Goal: Task Accomplishment & Management: Use online tool/utility

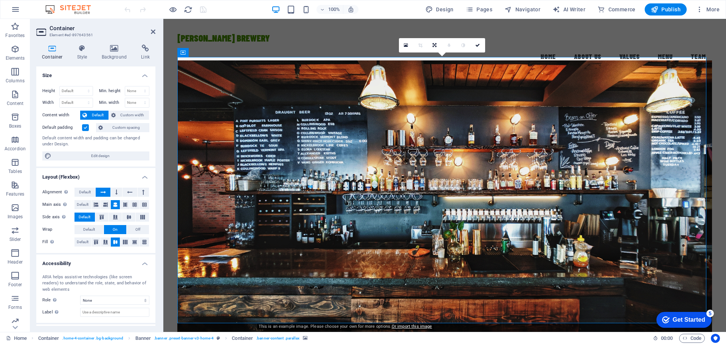
click at [354, 115] on figure at bounding box center [444, 202] width 534 height 285
click at [113, 51] on icon at bounding box center [114, 49] width 37 height 8
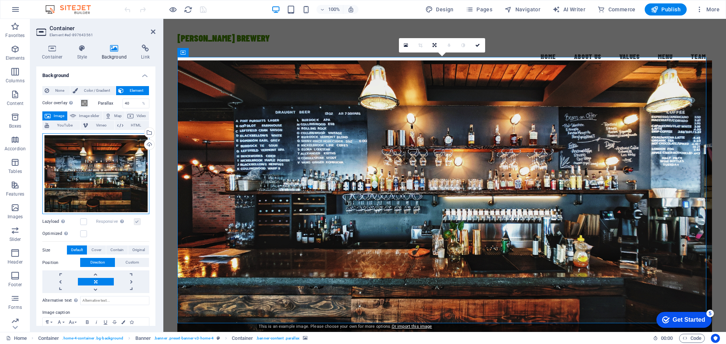
click at [93, 163] on div "Drag files here, click to choose files or select files from Files or our free s…" at bounding box center [95, 173] width 107 height 81
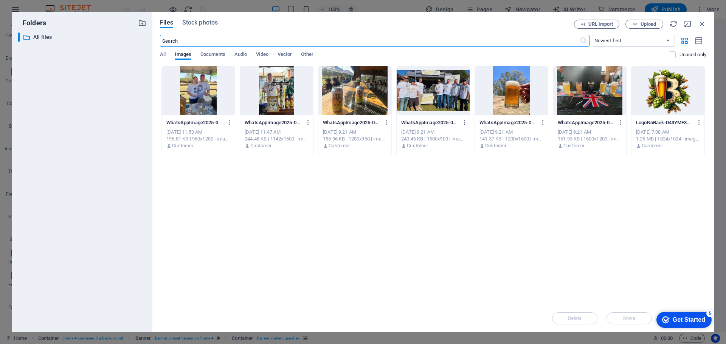
click at [582, 92] on div at bounding box center [589, 90] width 73 height 49
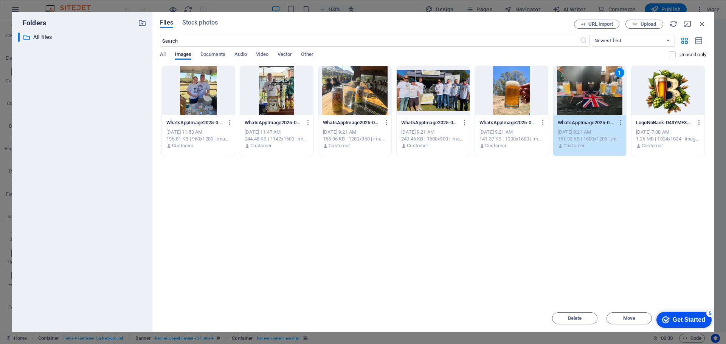
click at [594, 102] on div "1" at bounding box center [589, 90] width 73 height 49
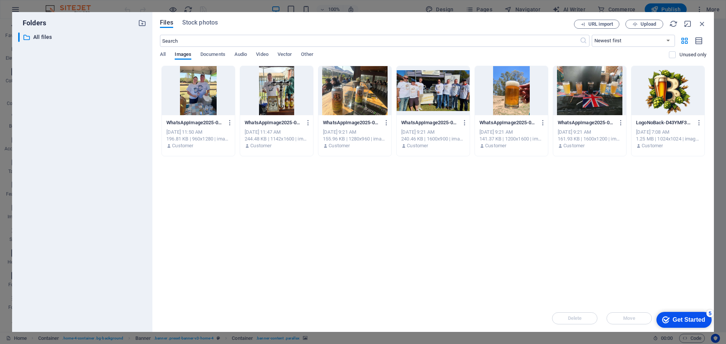
click at [594, 102] on div at bounding box center [589, 90] width 73 height 49
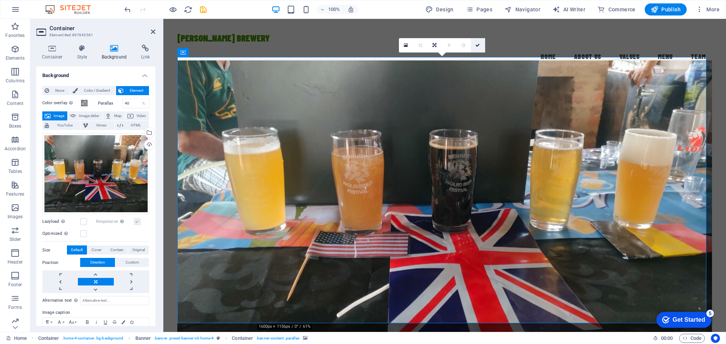
click at [480, 44] on icon at bounding box center [477, 45] width 5 height 5
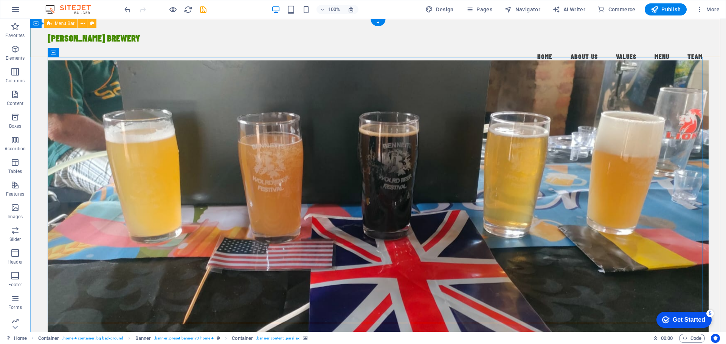
click at [274, 49] on div "[PERSON_NAME] BREWERY Menu Home About Us Values Menu Team" at bounding box center [377, 47] width 695 height 57
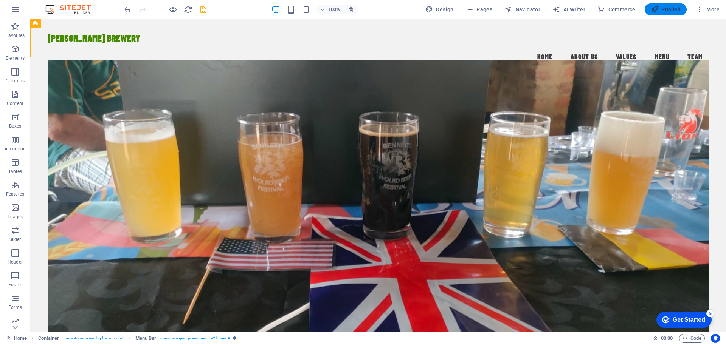
click at [665, 9] on span "Publish" at bounding box center [665, 10] width 30 height 8
